Goal: Feedback & Contribution: Submit feedback/report problem

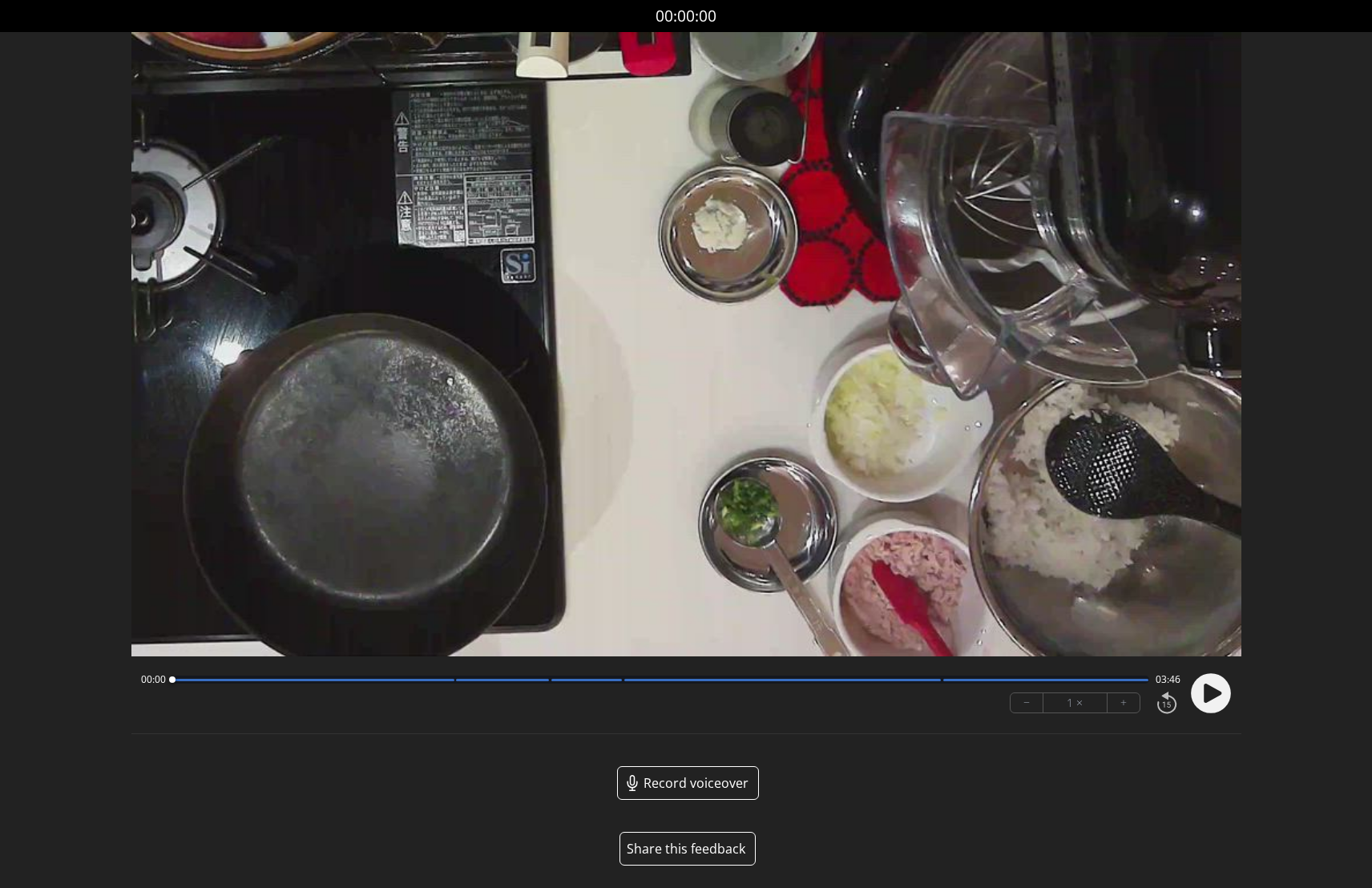
click at [705, 846] on button "Share this feedback" at bounding box center [687, 848] width 136 height 34
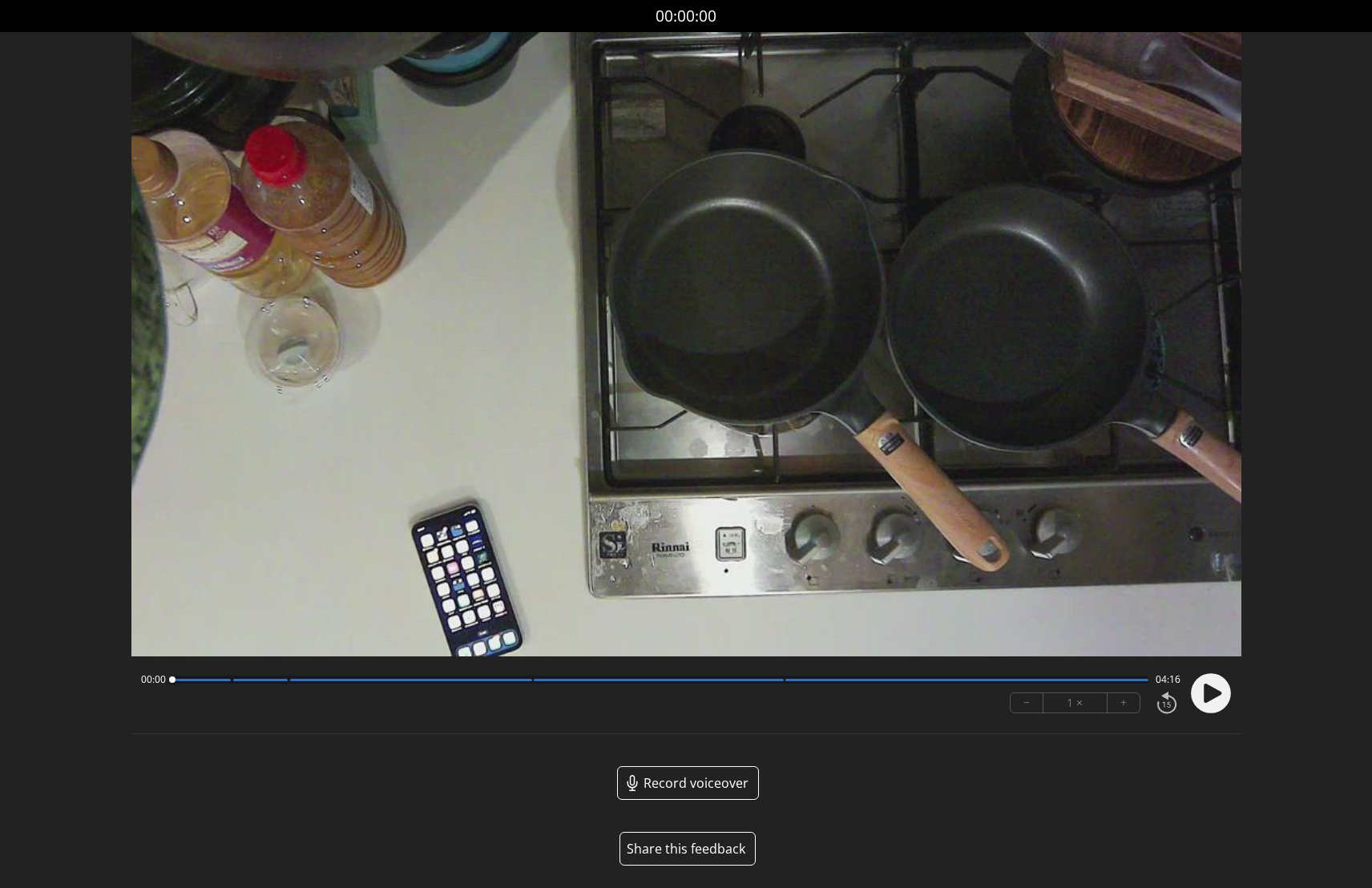
click at [703, 845] on button "Share this feedback" at bounding box center [687, 848] width 136 height 34
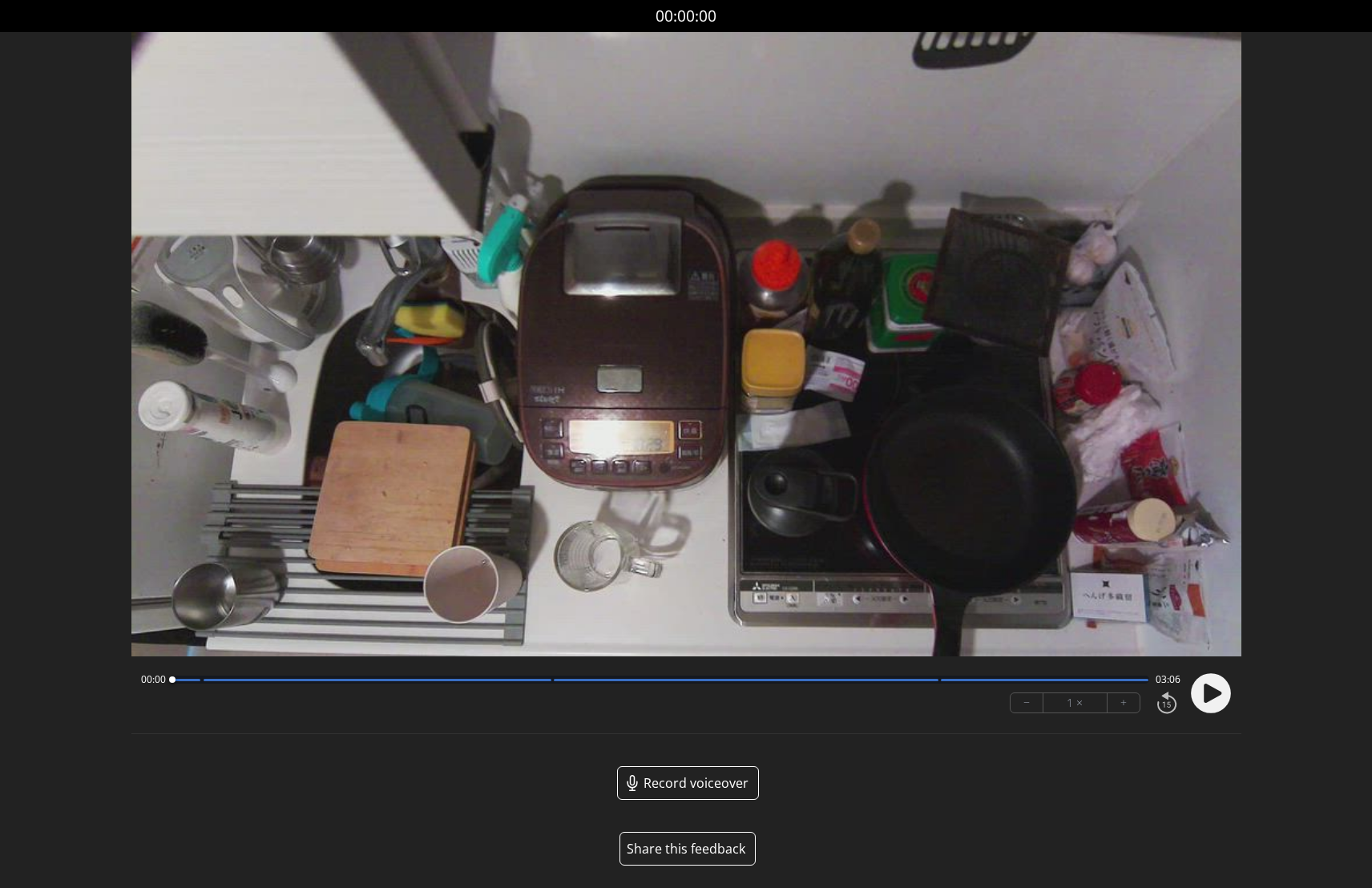
click at [698, 839] on button "Share this feedback" at bounding box center [687, 848] width 136 height 34
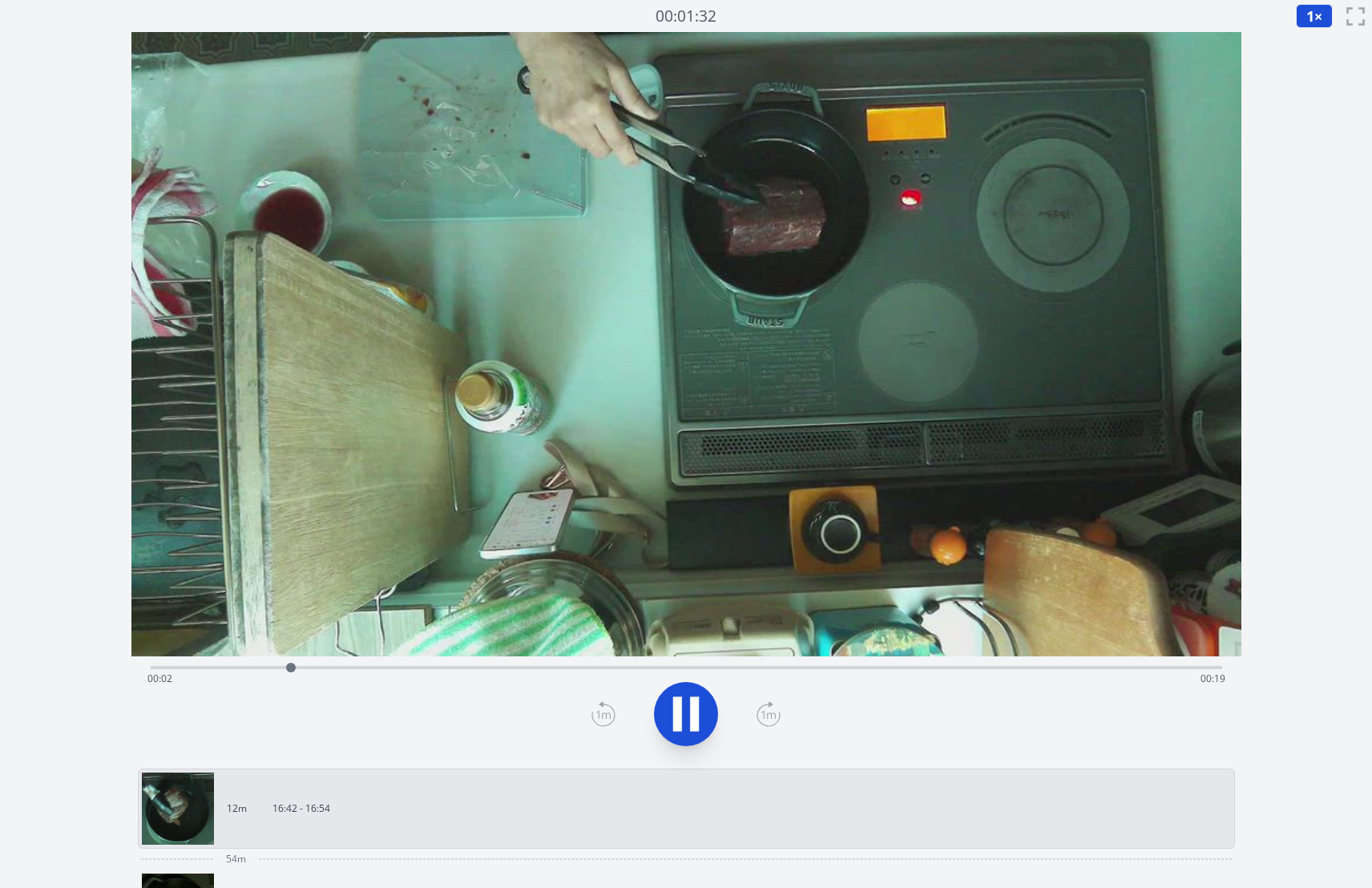
click at [686, 711] on icon at bounding box center [686, 714] width 45 height 45
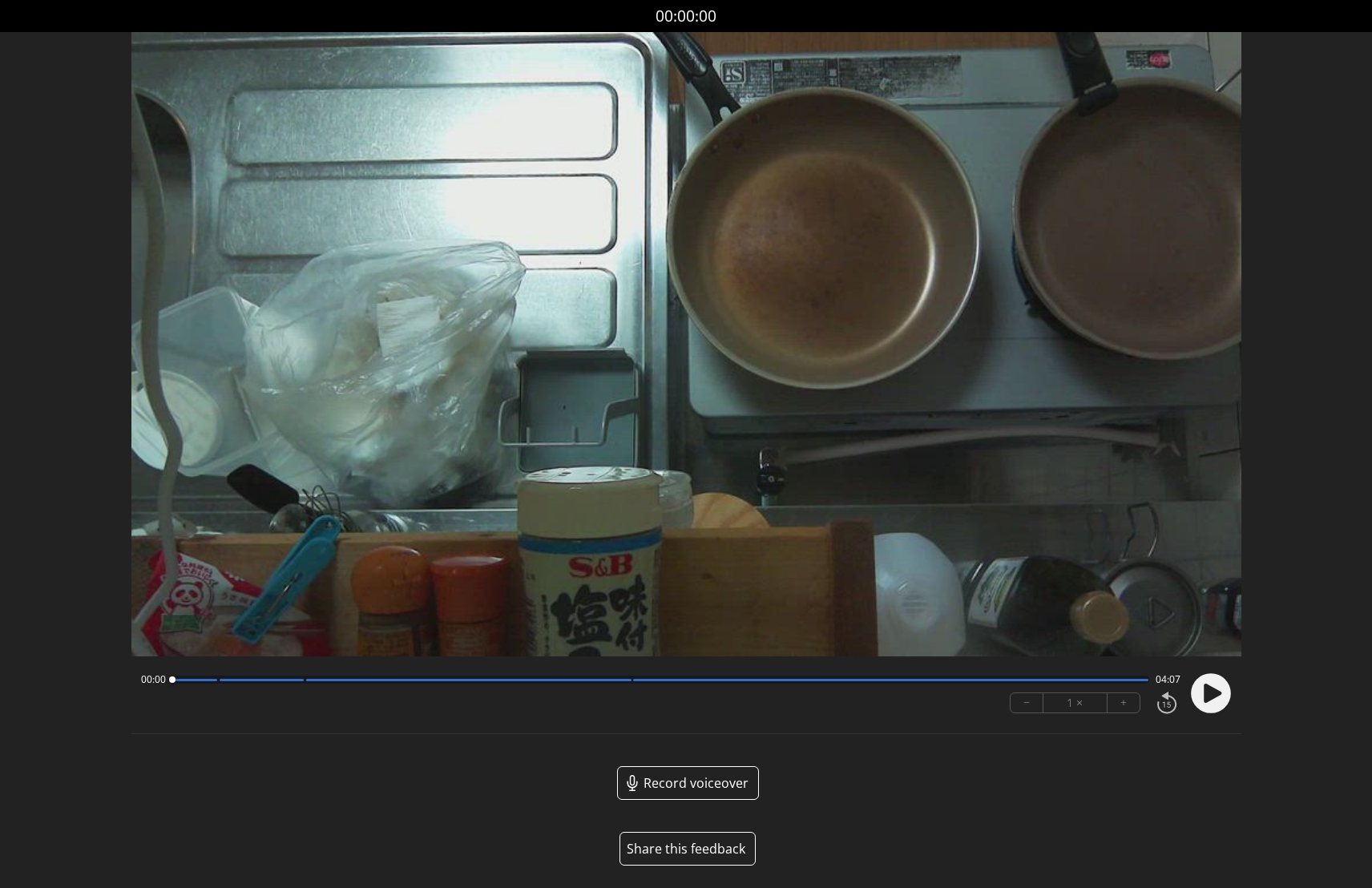
click at [693, 843] on button "Share this feedback" at bounding box center [687, 848] width 136 height 34
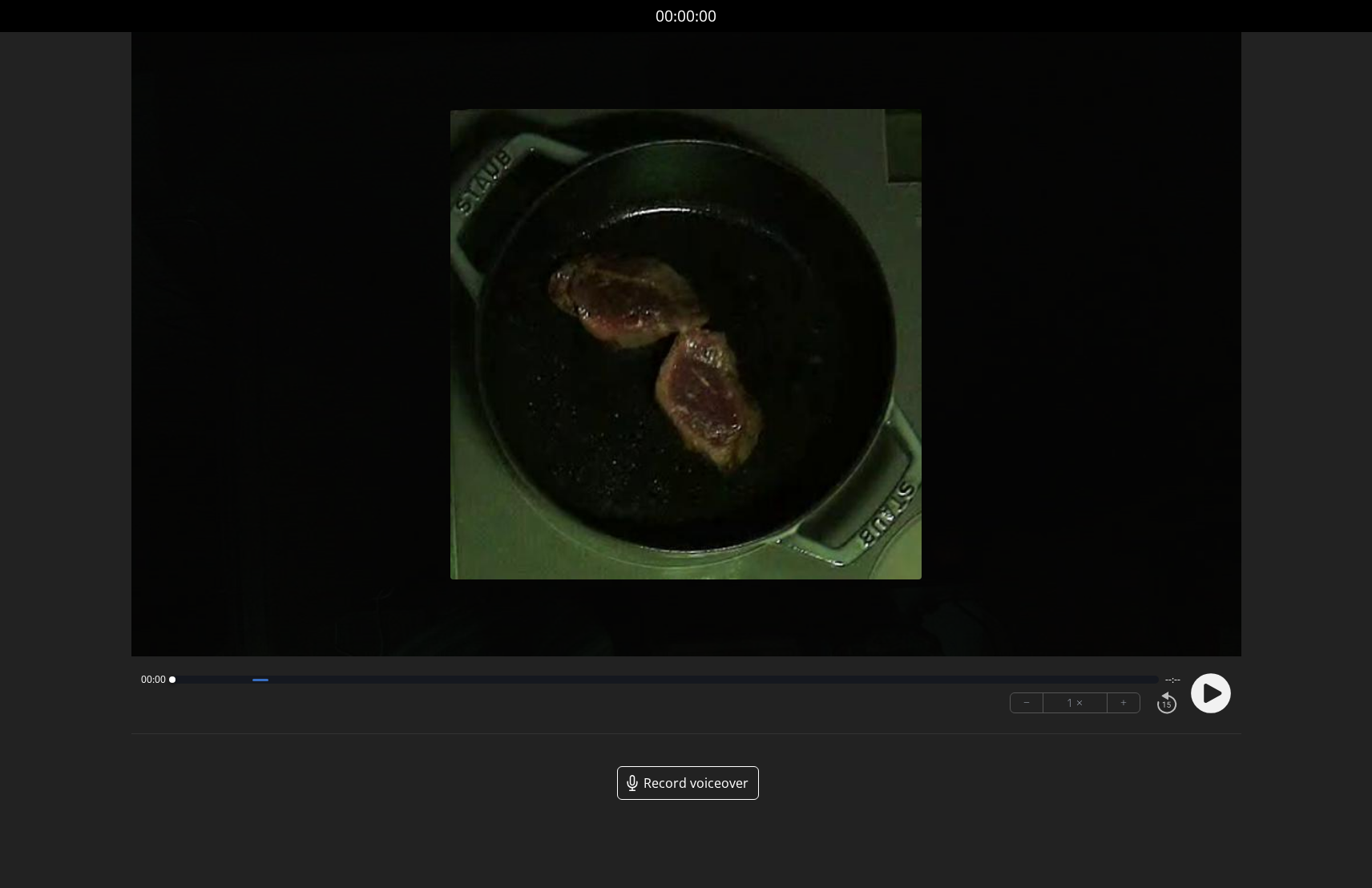
click at [680, 786] on span "Record voiceover" at bounding box center [696, 783] width 105 height 19
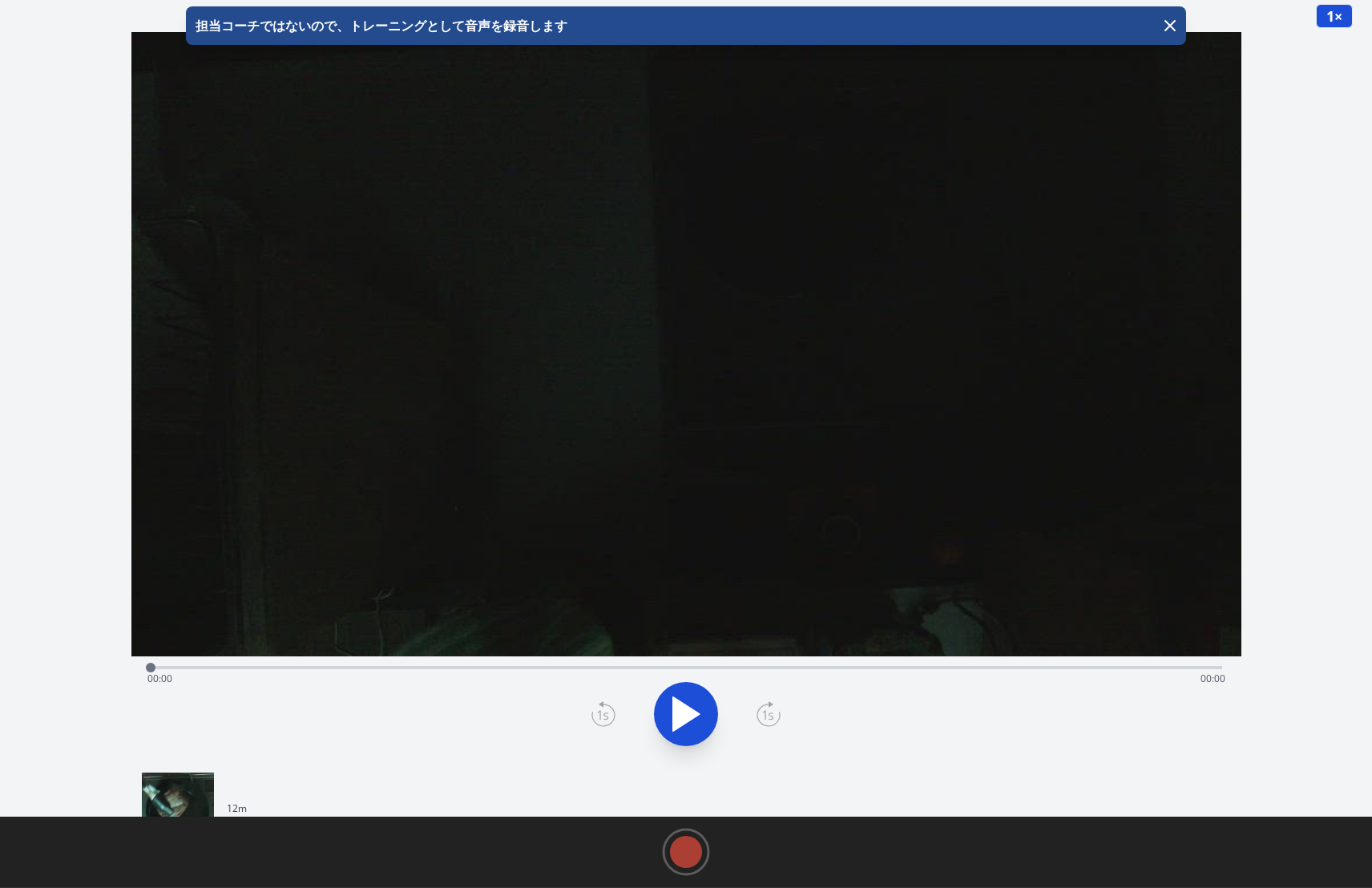
scroll to position [83, 0]
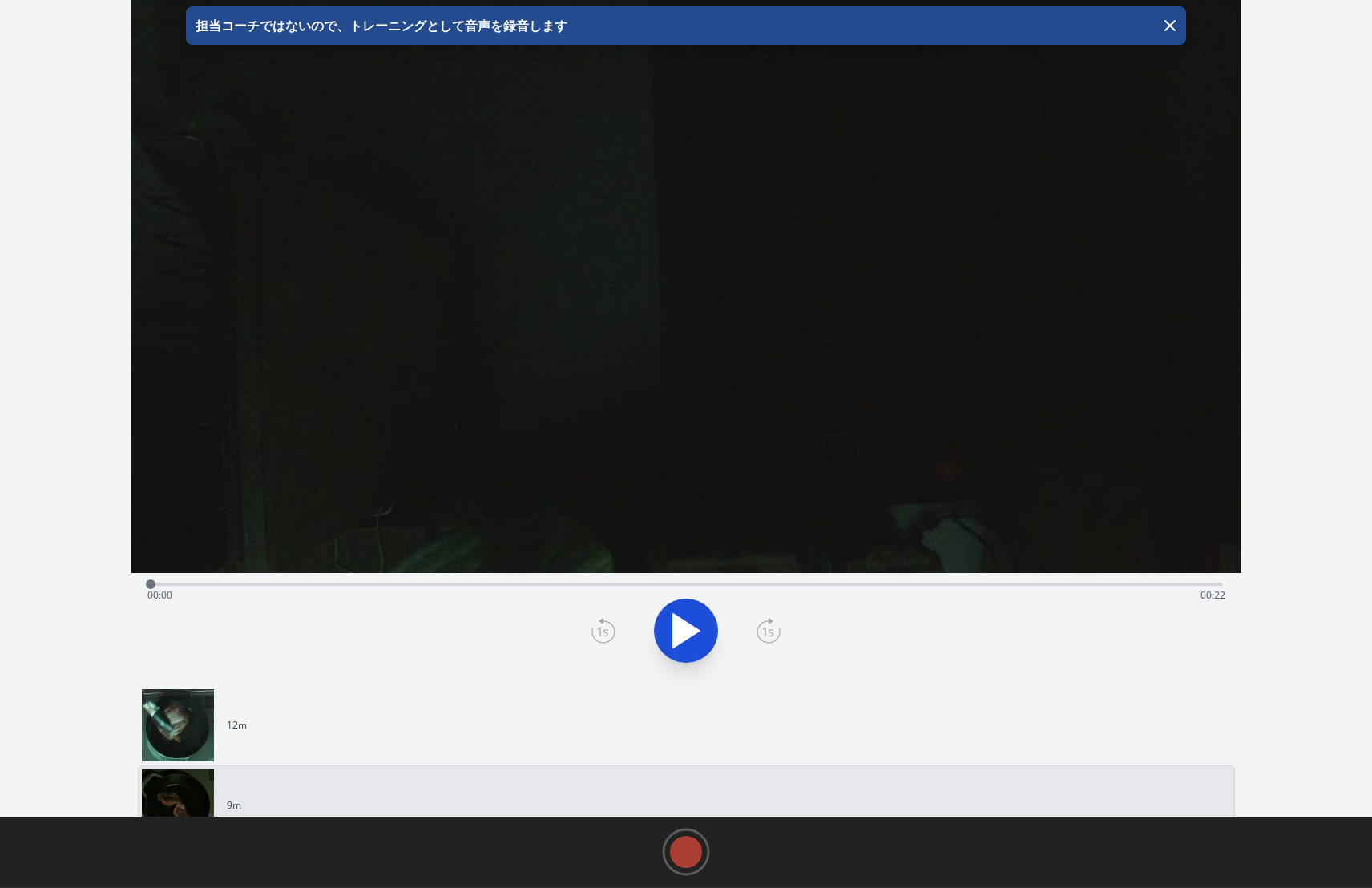
click at [601, 733] on link "12m" at bounding box center [680, 725] width 1077 height 72
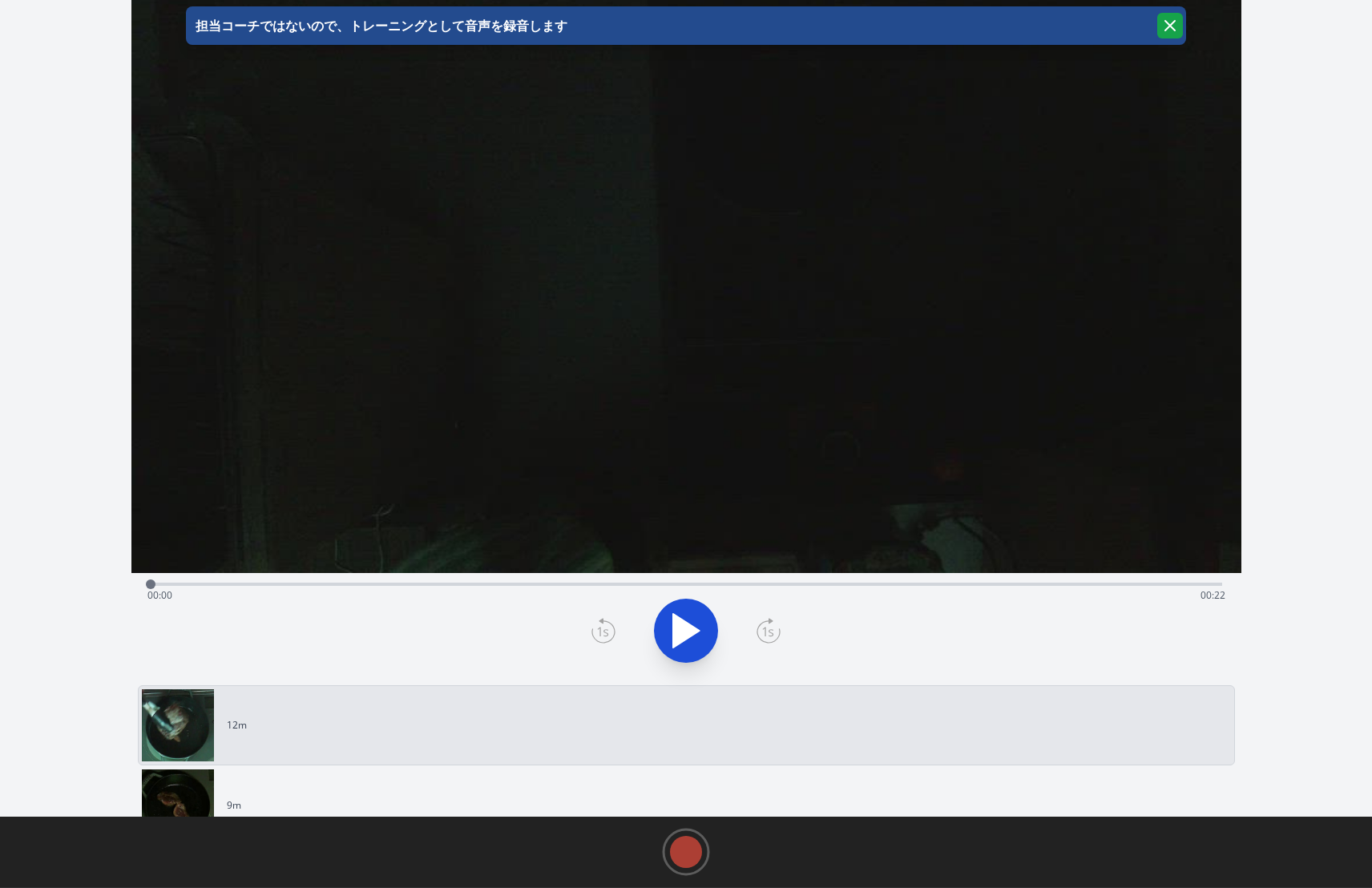
click at [1164, 27] on icon "button" at bounding box center [1170, 25] width 19 height 19
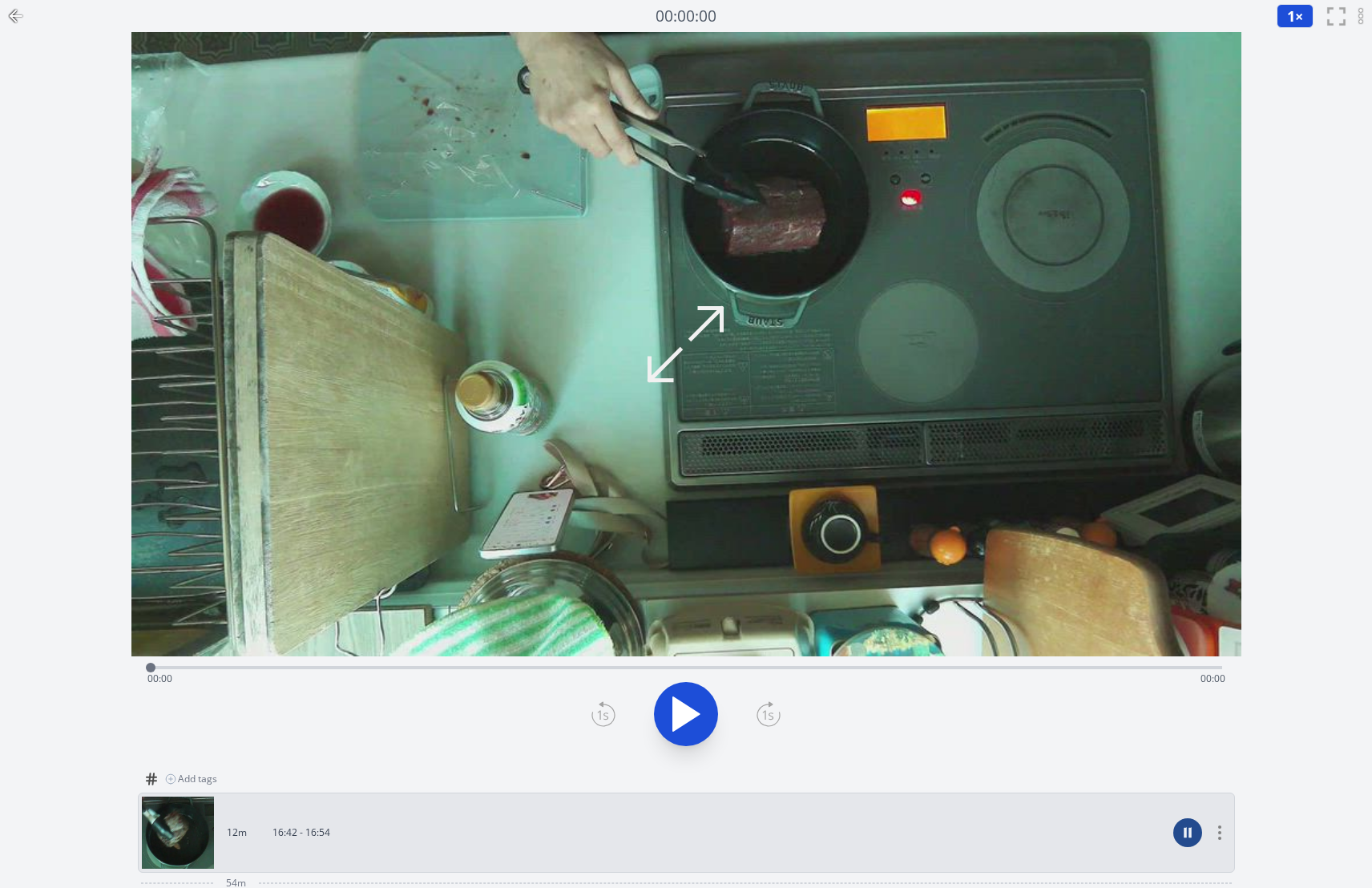
scroll to position [317, 0]
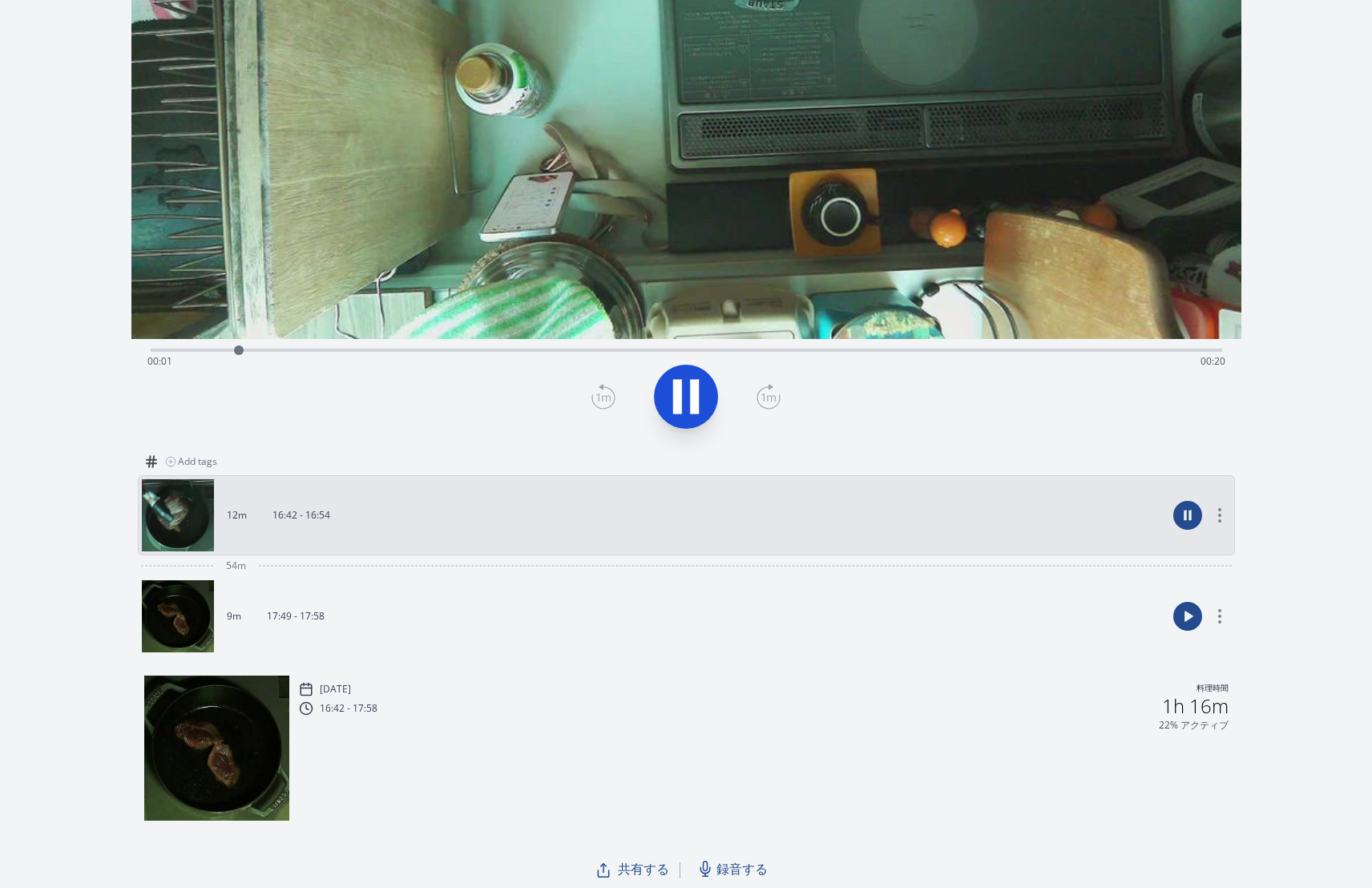
click at [689, 394] on icon at bounding box center [686, 397] width 45 height 45
click at [523, 597] on link "9m 17:49 - 17:58" at bounding box center [654, 615] width 1025 height 72
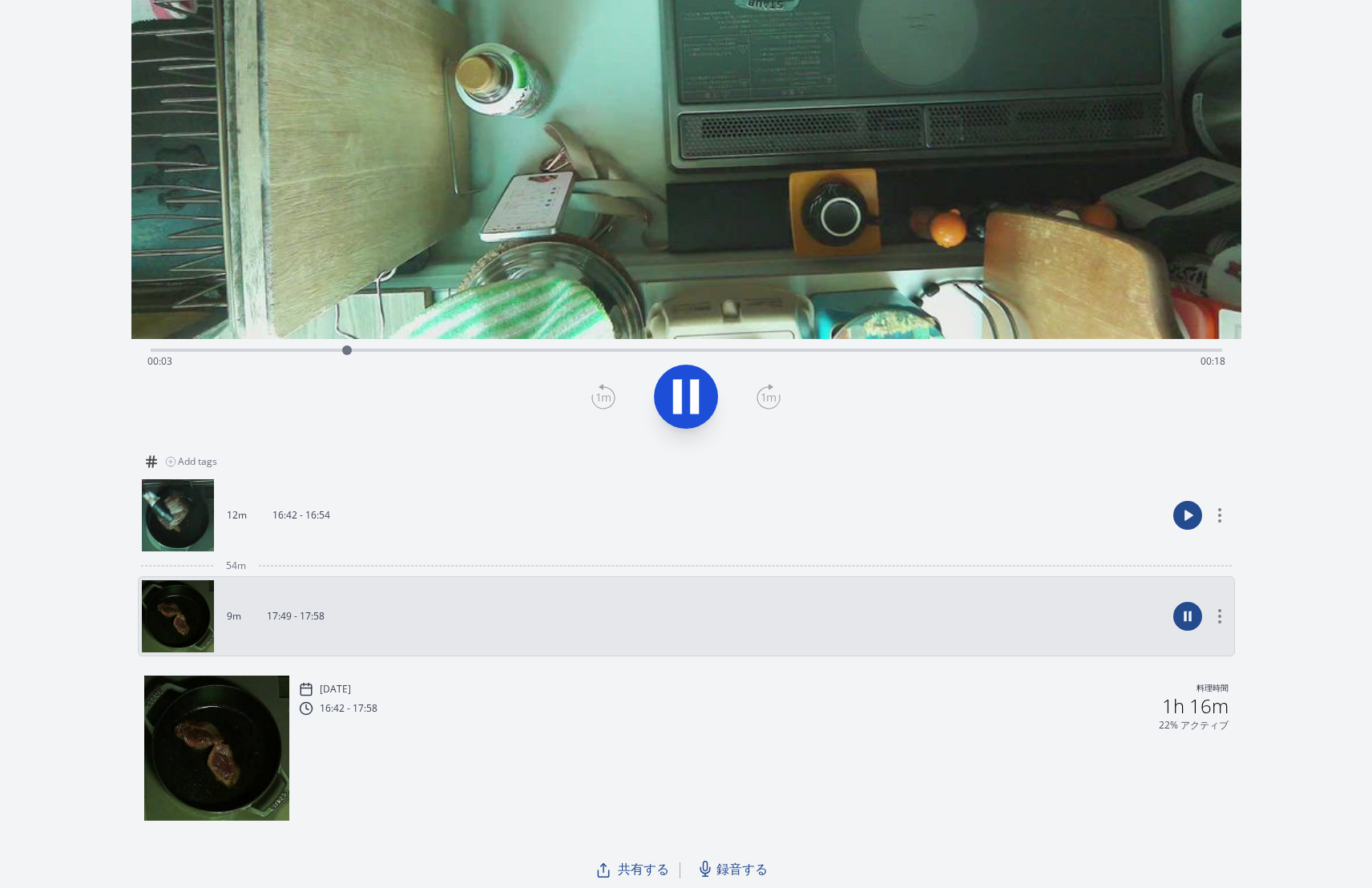
click at [691, 395] on icon at bounding box center [695, 397] width 9 height 35
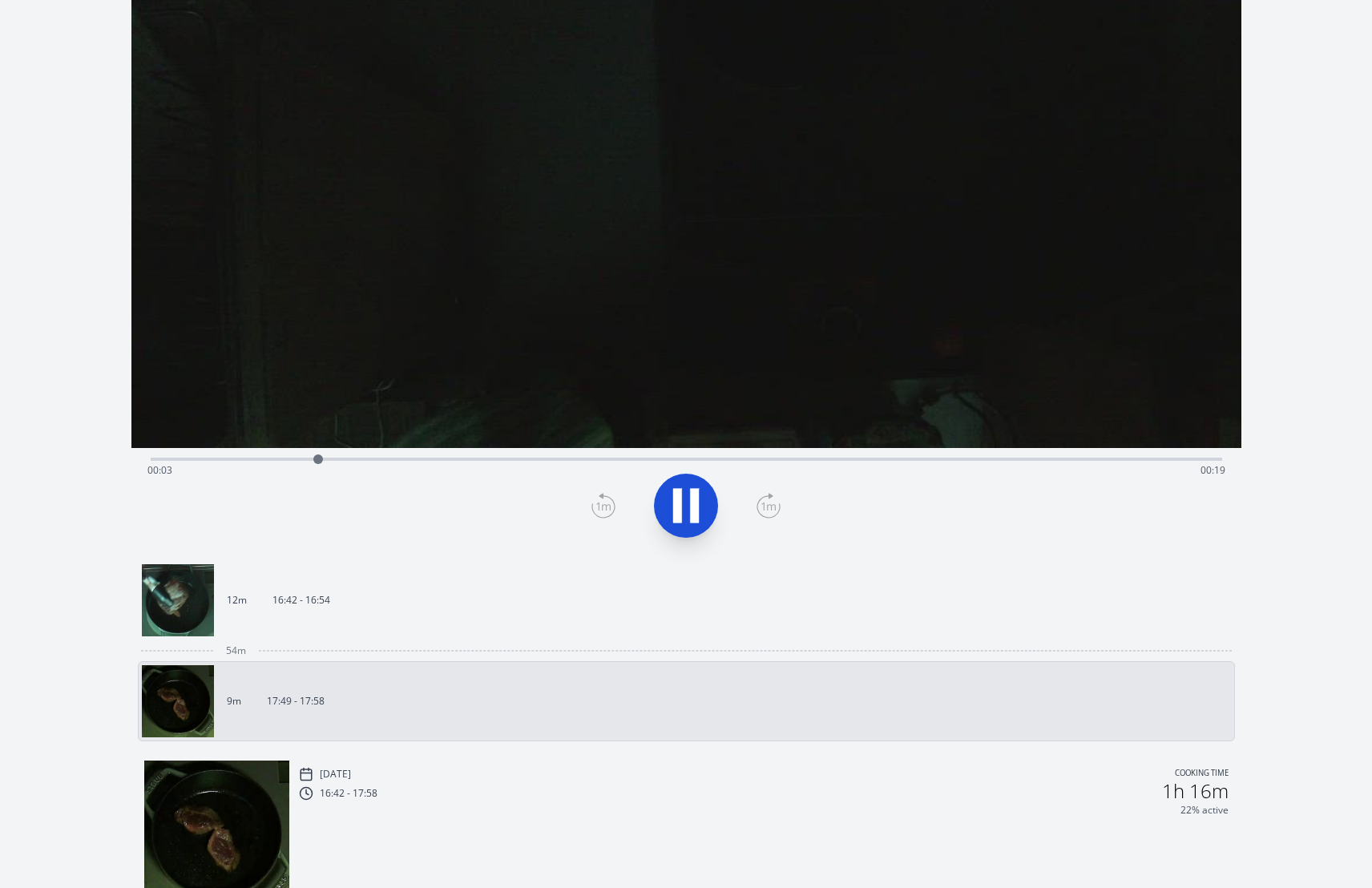
scroll to position [231, 0]
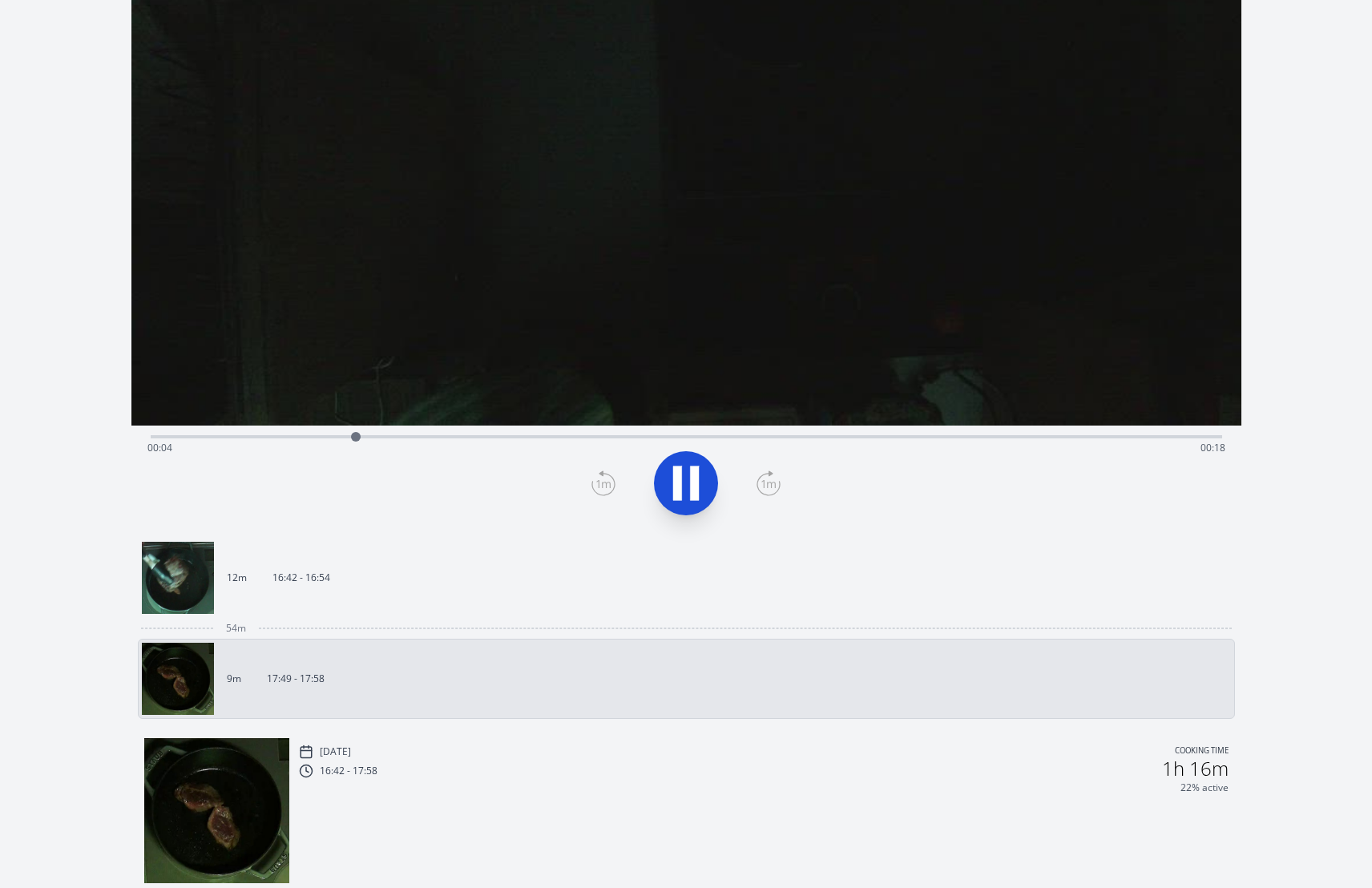
click at [690, 483] on icon at bounding box center [695, 483] width 9 height 35
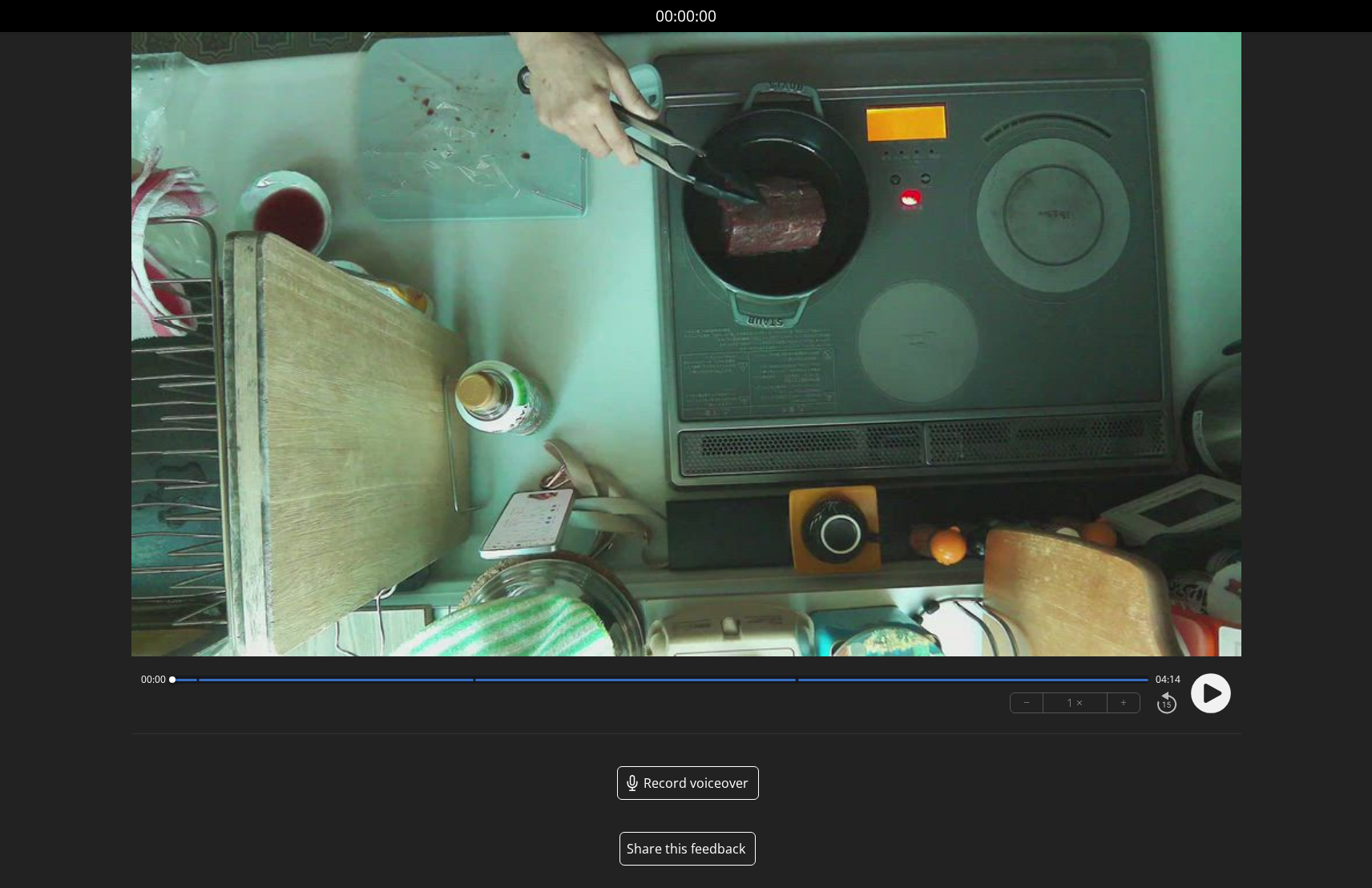
click at [693, 846] on button "Share this feedback" at bounding box center [687, 848] width 136 height 34
